Goal: Task Accomplishment & Management: Use online tool/utility

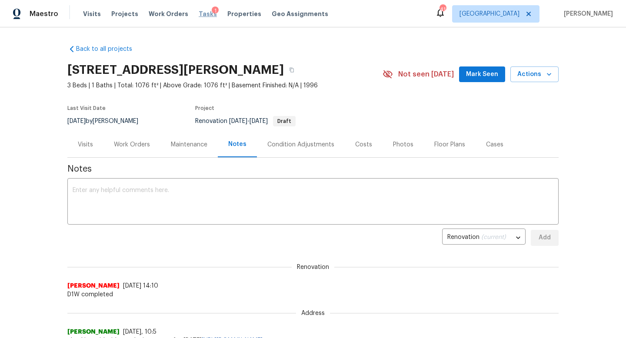
click at [199, 16] on span "Tasks" at bounding box center [208, 14] width 18 height 6
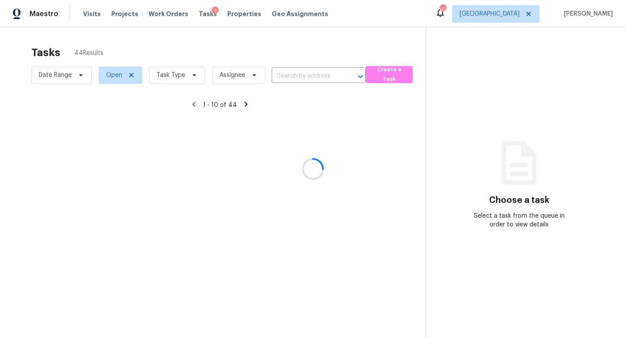
click at [193, 78] on div at bounding box center [313, 169] width 626 height 338
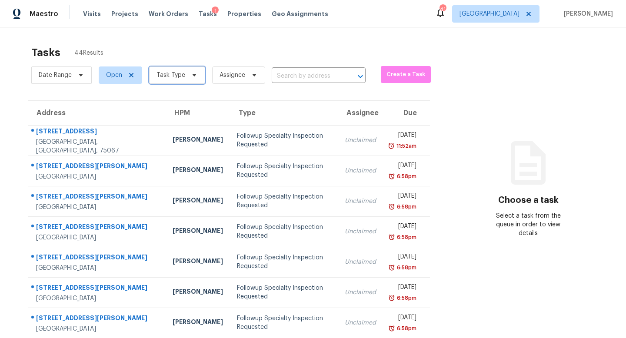
click at [193, 79] on span "Task Type" at bounding box center [177, 74] width 56 height 17
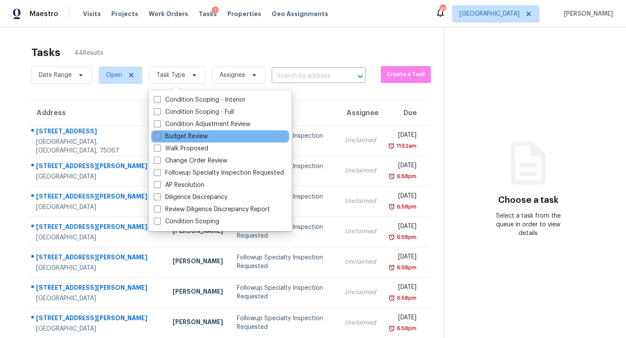
click at [193, 134] on label "Budget Review" at bounding box center [181, 136] width 54 height 9
click at [159, 134] on input "Budget Review" at bounding box center [157, 135] width 6 height 6
checkbox input "true"
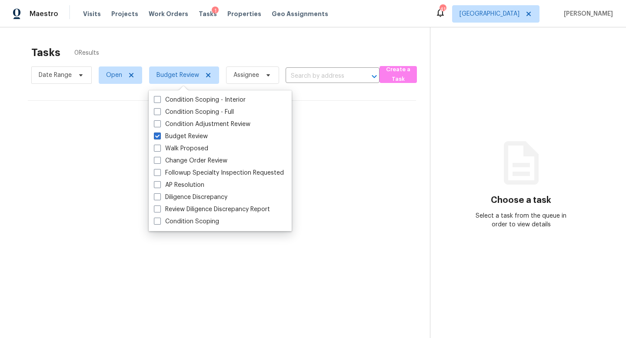
click at [232, 57] on div "Tasks 0 Results" at bounding box center [230, 52] width 398 height 23
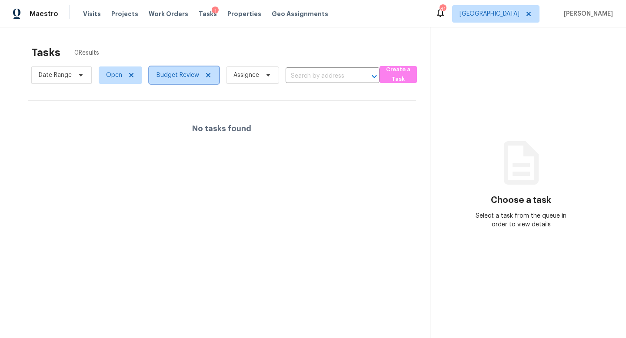
click at [187, 76] on span "Budget Review" at bounding box center [177, 75] width 43 height 9
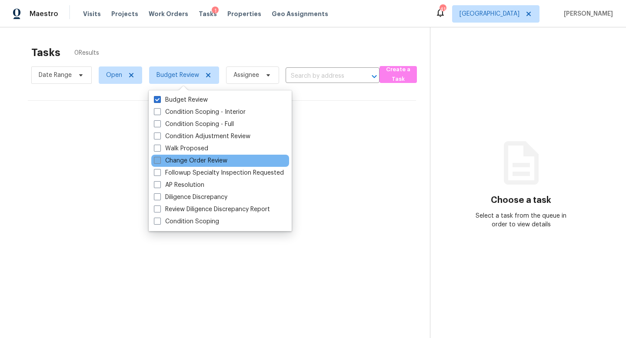
click at [169, 160] on label "Change Order Review" at bounding box center [190, 160] width 73 height 9
click at [159, 160] on input "Change Order Review" at bounding box center [157, 159] width 6 height 6
checkbox input "true"
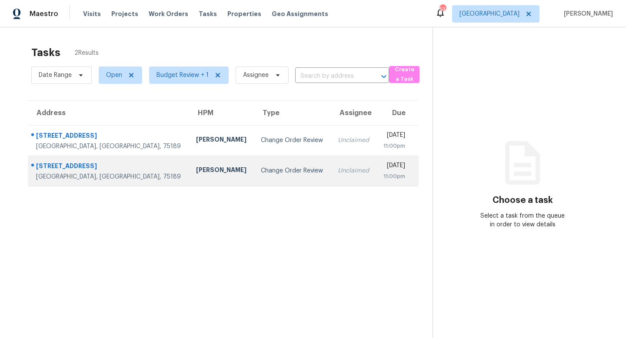
click at [196, 171] on div "[PERSON_NAME]" at bounding box center [221, 171] width 51 height 11
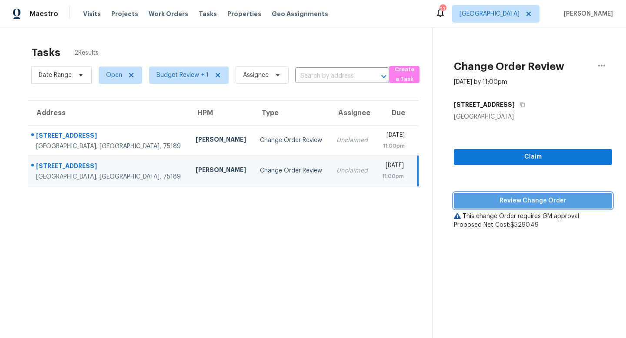
click at [483, 202] on span "Review Change Order" at bounding box center [533, 201] width 144 height 11
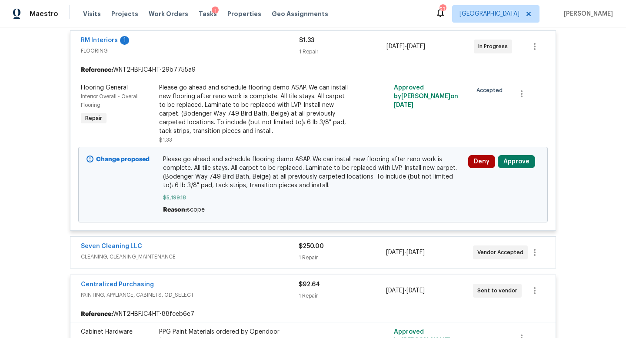
scroll to position [202, 0]
click at [524, 161] on button "Approve" at bounding box center [515, 160] width 37 height 13
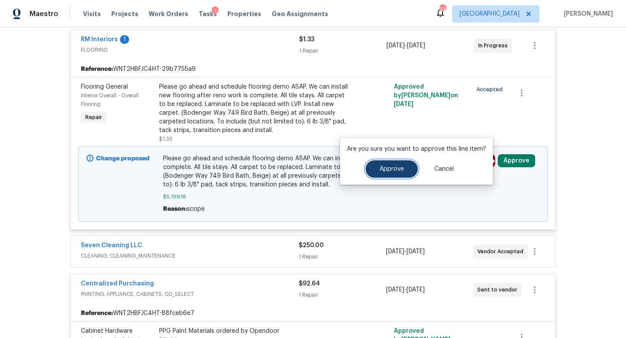
click at [383, 164] on button "Approve" at bounding box center [391, 168] width 52 height 17
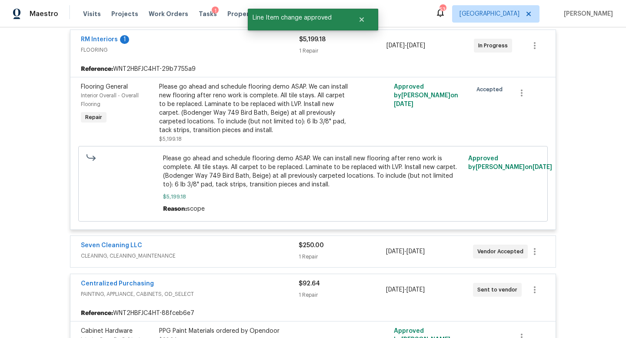
scroll to position [0, 0]
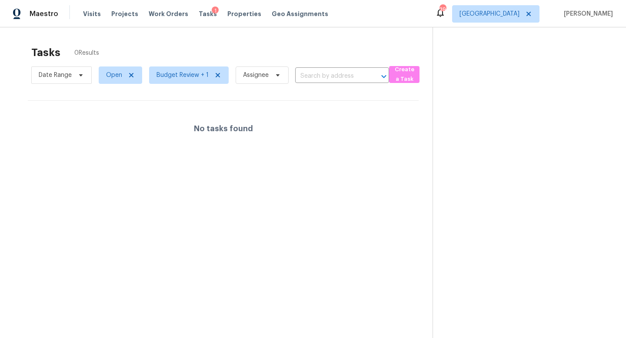
scroll to position [27, 0]
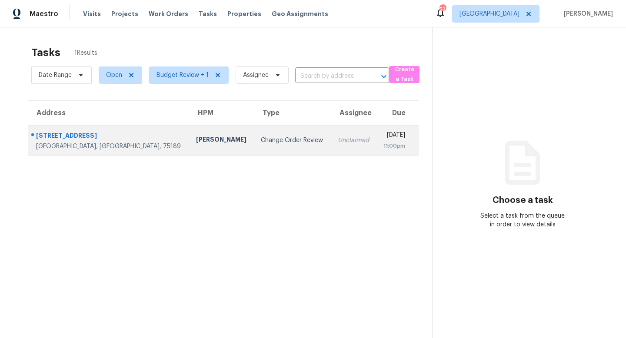
click at [261, 144] on div "Change Order Review" at bounding box center [292, 140] width 63 height 9
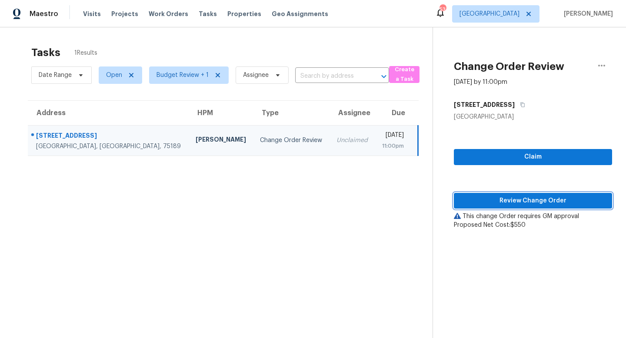
click at [506, 202] on span "Review Change Order" at bounding box center [533, 201] width 144 height 11
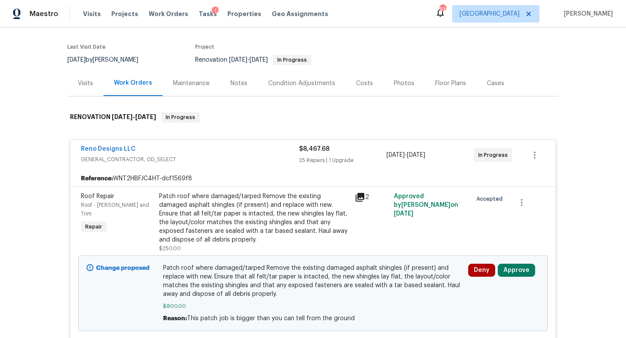
scroll to position [60, 0]
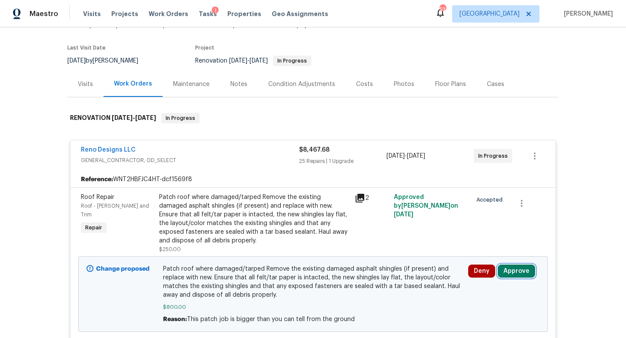
click at [510, 275] on button "Approve" at bounding box center [515, 271] width 37 height 13
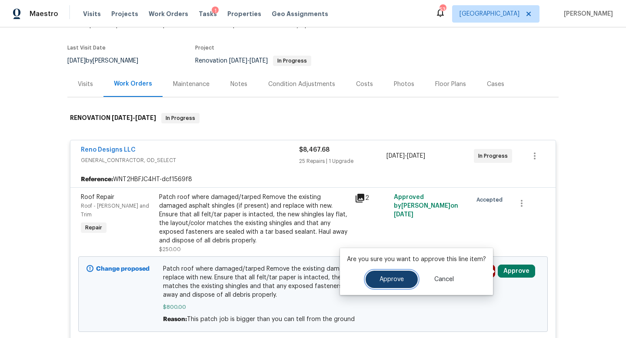
click at [396, 282] on span "Approve" at bounding box center [391, 279] width 24 height 7
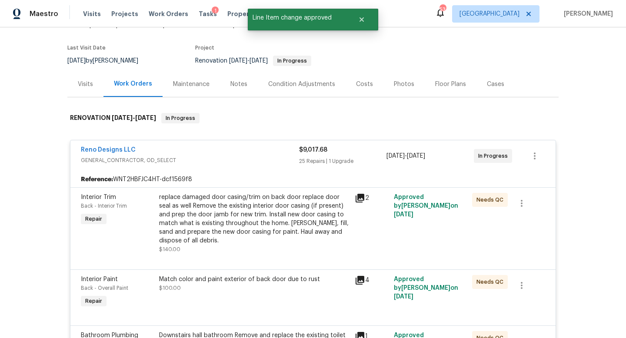
click at [361, 80] on div "Costs" at bounding box center [364, 84] width 17 height 9
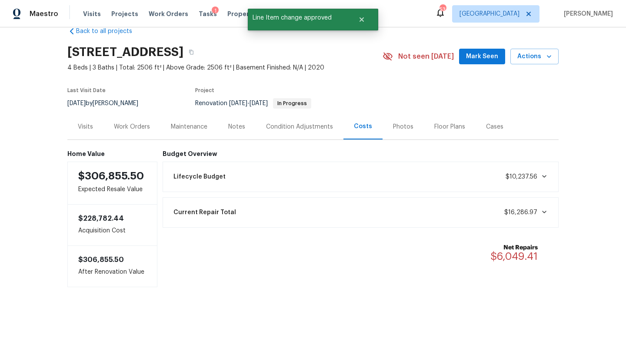
scroll to position [20, 0]
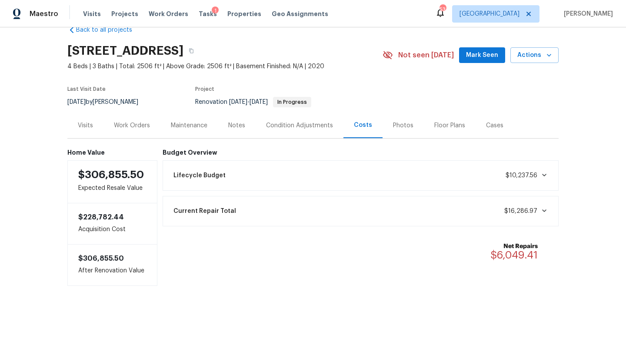
click at [87, 123] on div "Visits" at bounding box center [85, 125] width 15 height 9
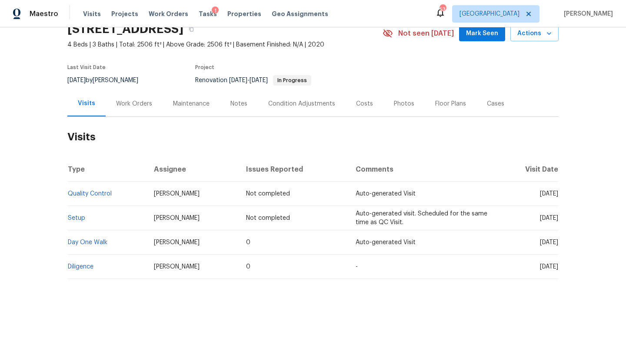
scroll to position [41, 0]
click at [236, 101] on div "Notes" at bounding box center [238, 103] width 17 height 9
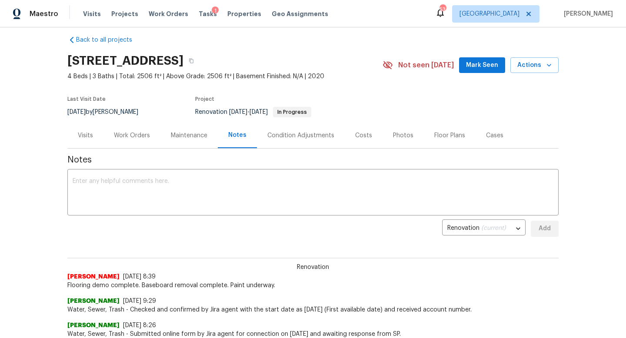
scroll to position [8, 0]
click at [365, 136] on div "Costs" at bounding box center [363, 136] width 17 height 9
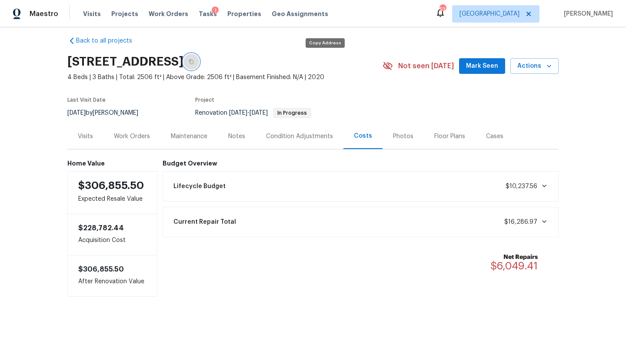
click at [194, 61] on icon "button" at bounding box center [191, 61] width 5 height 5
click at [137, 132] on div "Work Orders" at bounding box center [132, 136] width 36 height 9
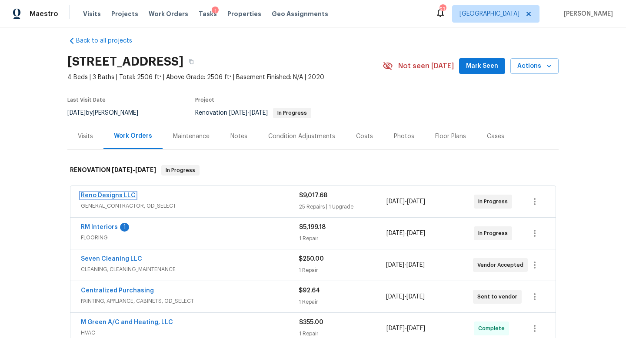
click at [123, 194] on link "Reno Designs LLC" at bounding box center [108, 195] width 55 height 6
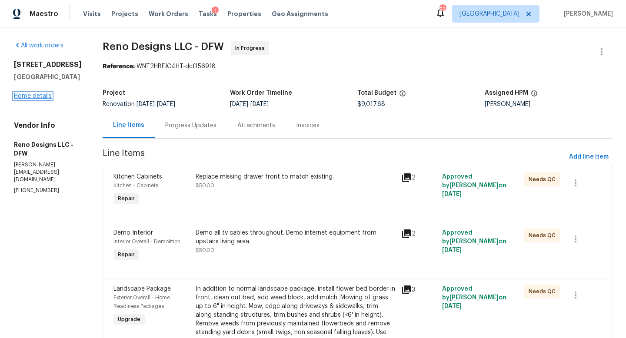
click at [43, 99] on link "Home details" at bounding box center [33, 96] width 38 height 6
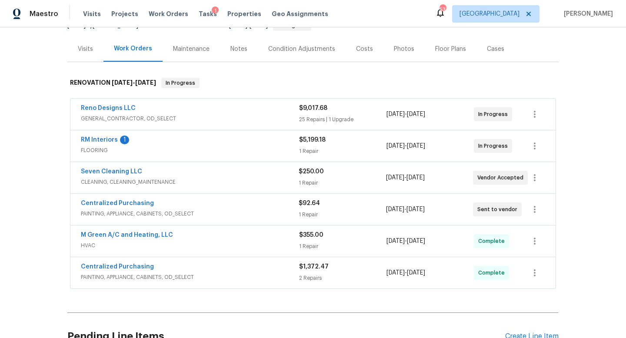
scroll to position [95, 0]
click at [296, 49] on div "Condition Adjustments" at bounding box center [301, 50] width 67 height 9
